Goal: Ask a question: Seek information or help from site administrators or community

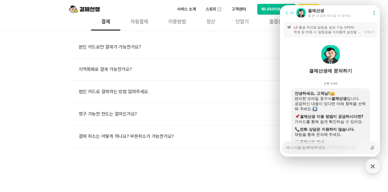
scroll to position [649, 0]
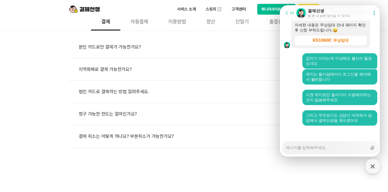
click at [298, 151] on div "Messenger Input Textarea" at bounding box center [326, 147] width 81 height 12
click at [298, 150] on textarea "Messenger Input Textarea" at bounding box center [326, 145] width 81 height 9
type textarea "x"
click at [304, 147] on textarea "Messenger Input Textarea" at bounding box center [326, 145] width 81 height 9
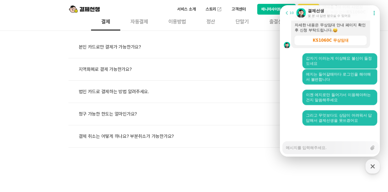
type textarea "ㄷ"
type textarea "x"
type textarea "다"
type textarea "x"
type textarea "답"
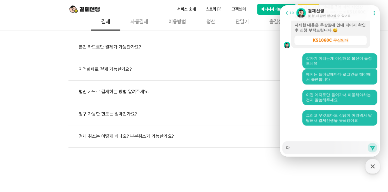
type textarea "x"
type textarea "답ㅂ"
type textarea "x"
type textarea "답벼"
type textarea "x"
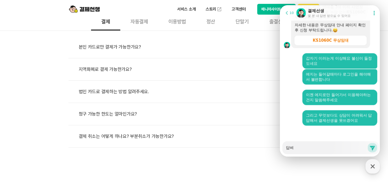
type textarea "답변"
type textarea "x"
type textarea "답변"
type textarea "x"
type textarea "답변 ㅂ"
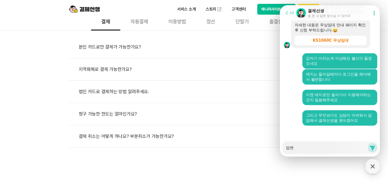
type textarea "x"
type textarea "답변 부"
type textarea "x"
type textarea "답변 붙"
type textarea "x"
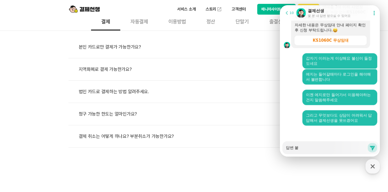
type textarea "답변 붙ㄱ"
type textarea "x"
type textarea "답변 붙"
type textarea "x"
type textarea "답변"
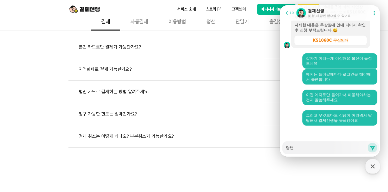
type textarea "x"
type textarea "답변 ㅂ"
type textarea "x"
type textarea "답변 부"
type textarea "x"
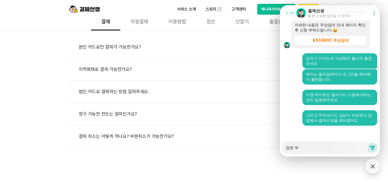
type textarea "답변 붙"
type textarea "x"
type textarea "답변 부타"
type textarea "x"
type textarea "답변 부탁"
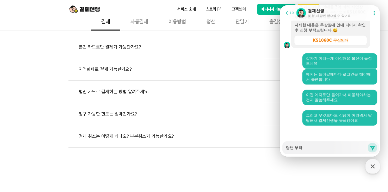
type textarea "x"
type textarea "답변 부탁ㄷ"
type textarea "x"
type textarea "답변 부탁드"
type textarea "x"
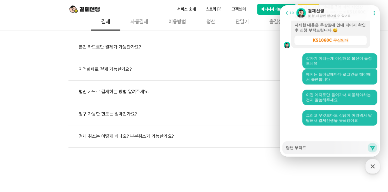
type textarea "답변 부탁들"
type textarea "x"
type textarea "답변 부탁드리"
type textarea "x"
type textarea "답변 부탁드립"
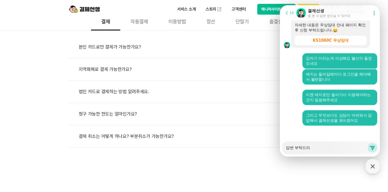
type textarea "x"
type textarea "답변 부탁드립ㄴ"
type textarea "x"
type textarea "답변 부탁드립니"
type textarea "x"
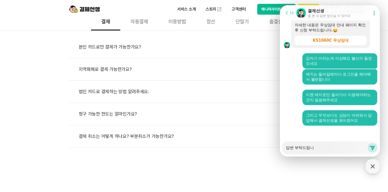
type textarea "답변 부탁드립닏"
type textarea "x"
type textarea "답변 부탁드립니다"
type textarea "x"
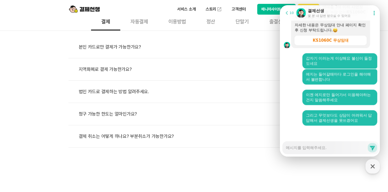
scroll to position [674, 0]
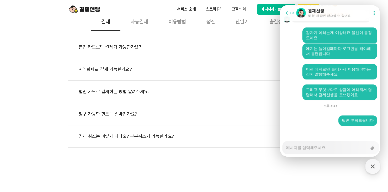
type textarea "ㅈ"
type textarea "x"
type textarea "제"
type textarea "x"
type textarea "제"
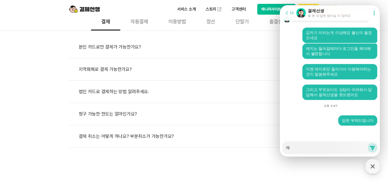
type textarea "x"
type textarea "제"
type textarea "x"
type textarea "ㄱ"
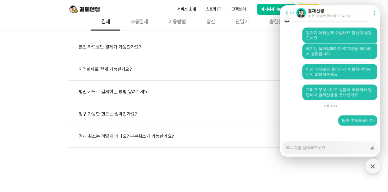
type textarea "x"
type textarea "그"
type textarea "x"
type textarea "글"
type textarea "x"
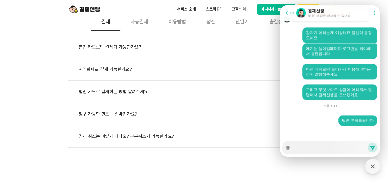
type textarea "그리"
type textarea "x"
type textarea "그릭"
type textarea "x"
type textarea "그리고"
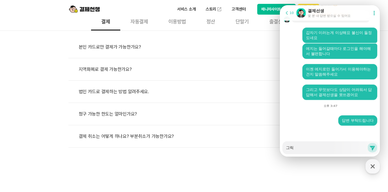
type textarea "x"
type textarea "그리고"
type textarea "x"
type textarea "그리고 ㅁ"
type textarea "x"
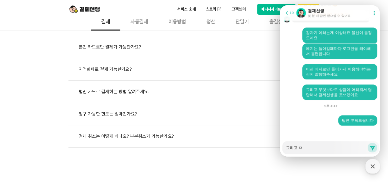
type textarea "그리고 매"
type textarea "x"
type textarea "그리고 맨"
type textarea "x"
type textarea "그리고 매니"
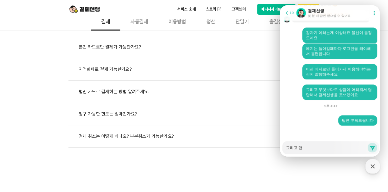
type textarea "x"
type textarea "그리고 매닞"
type textarea "x"
type textarea "그리고 매니저"
type textarea "x"
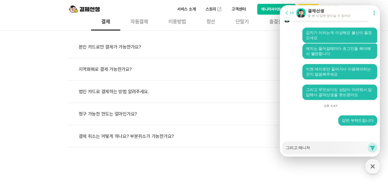
type textarea "그리고 매니적"
type textarea "x"
type textarea "그리고 매니저가"
type textarea "x"
type textarea "그리고 매니저가"
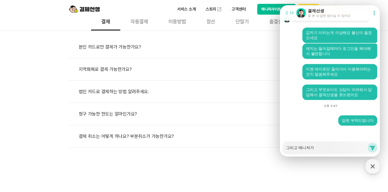
type textarea "x"
type textarea "그리고 매니저가"
type textarea "x"
type textarea "그리고 매니저"
type textarea "x"
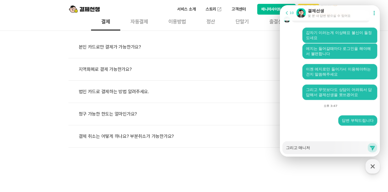
type textarea "그리고 매니"
type textarea "x"
type textarea "그리고 매"
type textarea "x"
type textarea "그리고"
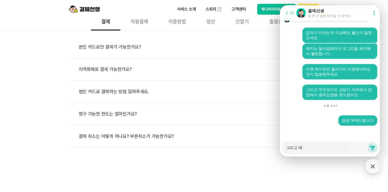
type textarea "x"
type textarea "그리고 ㄷ"
type textarea "x"
type textarea "그리고 다"
type textarea "x"
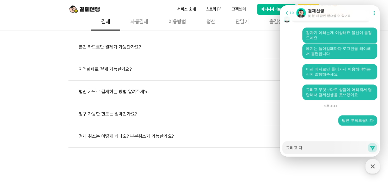
type textarea "그리고 담"
type textarea "x"
type textarea "그리고 담ㄷ"
type textarea "x"
type textarea "그리고 담다"
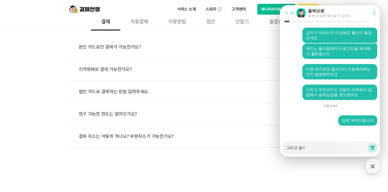
type textarea "x"
type textarea "그리고 담당"
type textarea "x"
type textarea "그리고 담당ㅎ"
type textarea "x"
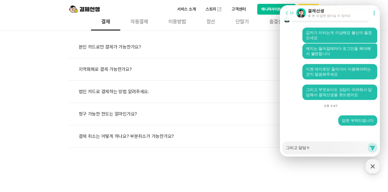
type textarea "그리고 담당하"
type textarea "x"
type textarea "그리고 담당한"
type textarea "x"
type textarea "그리고 담당[DEMOGRAPHIC_DATA]"
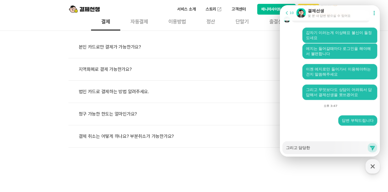
type textarea "x"
type textarea "그리고 담당하는"
type textarea "x"
type textarea "그리고 담당하는"
type textarea "x"
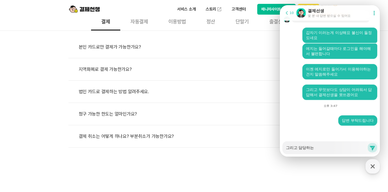
type textarea "그리고 담당하는 ㅁ"
type textarea "x"
type textarea "그리고 담당하는 매"
type textarea "x"
type textarea "그리고 담당하는 맨"
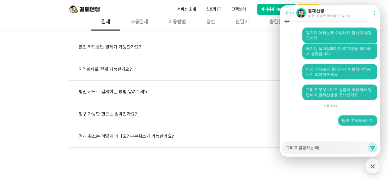
type textarea "x"
type textarea "그리고 담당하는 매니"
type textarea "x"
type textarea "그리고 담당하는 매닞"
type textarea "x"
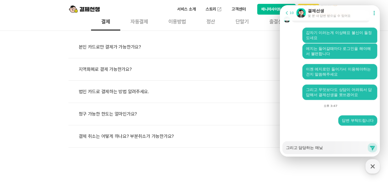
type textarea "그리고 담당하는 매니저"
type textarea "x"
type textarea "그리고 담당하는 매니적"
type textarea "x"
type textarea "그리고 담당하는 매니저가"
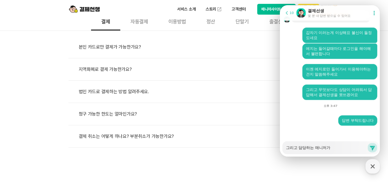
type textarea "x"
type textarea "그리고 담당하는 매니저가"
type textarea "x"
type textarea "그리고 담당하는 매니저가 ㅇ"
type textarea "x"
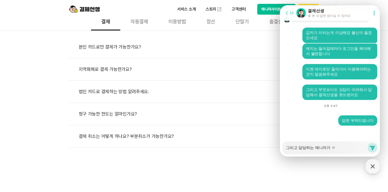
type textarea "그리고 담당하는 매니저가 어"
type textarea "x"
type textarea "그리고 담당하는 매니저가 업"
type textarea "x"
type textarea "그리고 담당하는 매니저가 없"
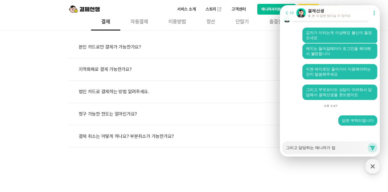
type textarea "x"
type textarea "그리고 담당하는 매니저가 없ㅇ"
type textarea "x"
type textarea "그리고 담당하는 매니저가 없이"
type textarea "x"
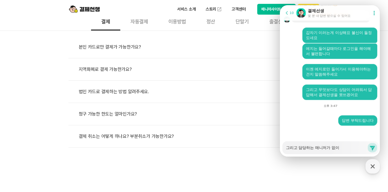
type textarea "그리고 담당하는 매니저가 없이"
type textarea "x"
type textarea "그리고 담당하는 매니저가 없이"
type textarea "x"
type textarea "그리고 담당하는 매니저가 없"
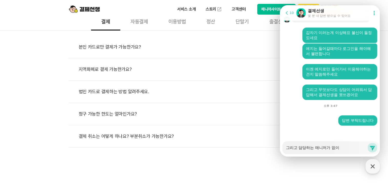
type textarea "x"
type textarea "그리고 담당하는 매니저가"
type textarea "x"
type textarea "그리고 담당하는 매니저가 ㄸ"
type textarea "x"
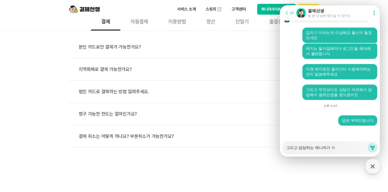
type textarea "그리고 담당하는 매니저가 ㄸㄹ"
type textarea "x"
type textarea "그리고 담당하는 매니저가 ㄸ로"
type textarea "x"
type textarea "그리고 담당하는 매니저가 ㄸㄹ"
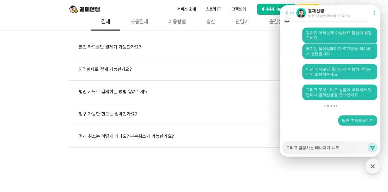
type textarea "x"
type textarea "그리고 담당하는 매니저가 ㄸ"
type textarea "x"
type textarea "그리고 담당하는 매니저가"
type textarea "x"
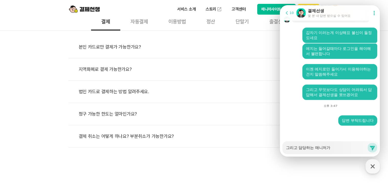
type textarea "그리고 담당하는 매니저가 ㄸ"
type textarea "x"
type textarea "그리고 담당하는 매니저가"
type textarea "x"
type textarea "그리고 담당하는 매니저가 ㄸ"
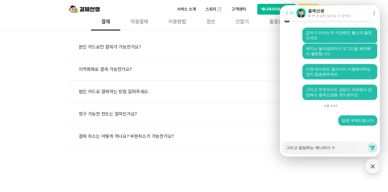
type textarea "x"
type textarea "그리고 담당하는 매니저가 따"
type textarea "x"
type textarea "그리고 담당하는 매니저가 딸"
type textarea "x"
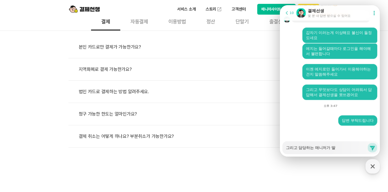
type textarea "그리고 담당하는 매니저가 따로"
type textarea "x"
type textarea "그리고 담당하는 매니저가 따로"
type textarea "x"
type textarea "그리고 담당하는 매니저가 따로 ㅇ"
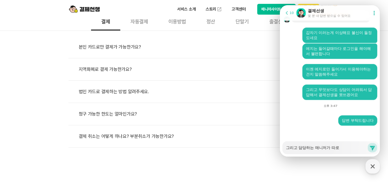
type textarea "x"
type textarea "그리고 담당하는 매니저가 따로 어"
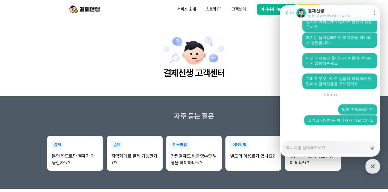
scroll to position [0, 0]
click at [284, 48] on div at bounding box center [329, 50] width 101 height 5
click at [261, 41] on main "결제선생 고객센터" at bounding box center [194, 57] width 388 height 78
click at [269, 9] on button "매니저사이트 로그인" at bounding box center [276, 9] width 39 height 11
click at [301, 146] on textarea "Messenger Input Textarea" at bounding box center [326, 145] width 81 height 9
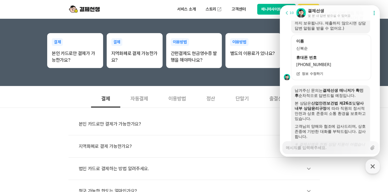
scroll to position [383, 0]
